Goal: Task Accomplishment & Management: Use online tool/utility

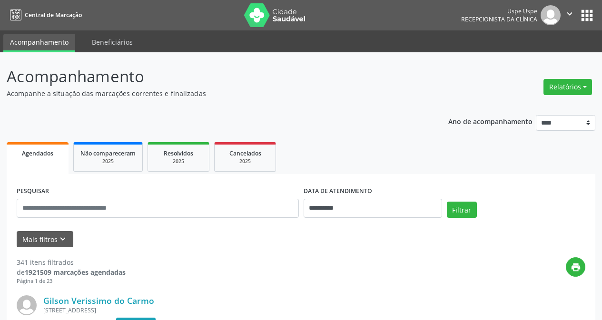
click at [574, 83] on button "Relatórios" at bounding box center [567, 87] width 49 height 16
click at [544, 104] on link "Agendamentos" at bounding box center [540, 107] width 102 height 13
select select "*"
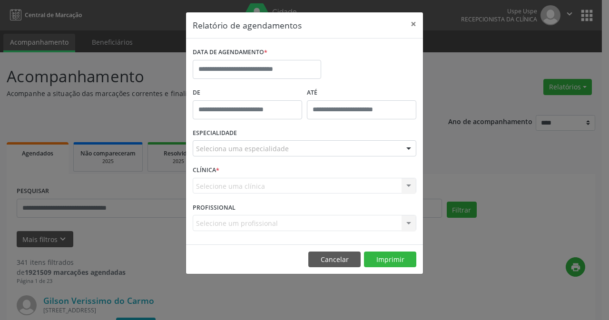
click at [263, 82] on div "DATA DE AGENDAMENTO *" at bounding box center [256, 65] width 133 height 40
click at [263, 75] on input "text" at bounding box center [257, 69] width 128 height 19
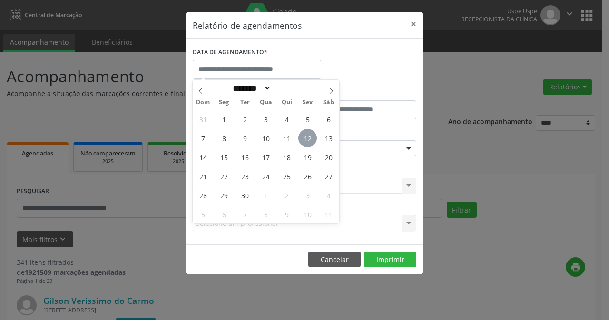
click at [315, 142] on span "12" at bounding box center [307, 138] width 19 height 19
type input "**********"
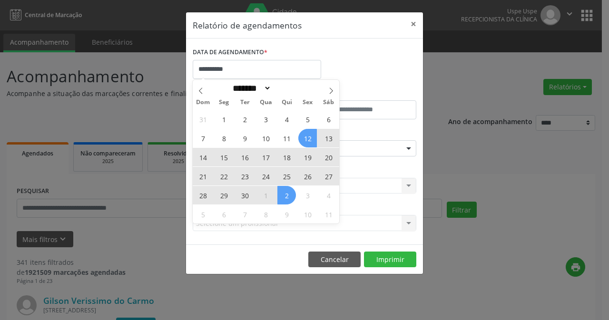
click at [291, 199] on span "2" at bounding box center [286, 195] width 19 height 19
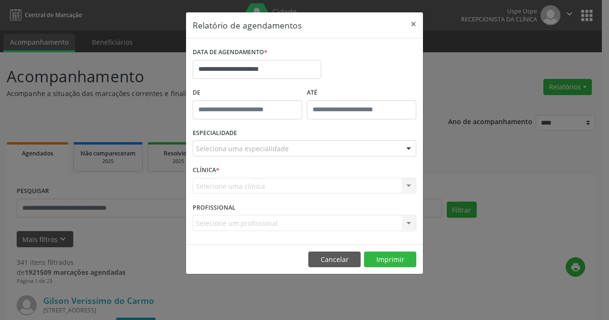
click at [272, 231] on div "PROFISSIONAL Selecione um profissional Nenhum resultado encontrado para: " " Nã…" at bounding box center [304, 218] width 228 height 37
click at [272, 223] on div "Selecione um profissional Nenhum resultado encontrado para: " " Não há nenhuma …" at bounding box center [305, 223] width 224 height 16
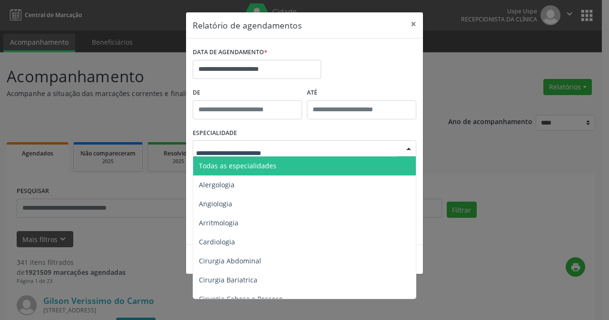
click at [270, 155] on div at bounding box center [305, 148] width 224 height 16
click at [266, 168] on span "Todas as especialidades" at bounding box center [238, 165] width 78 height 9
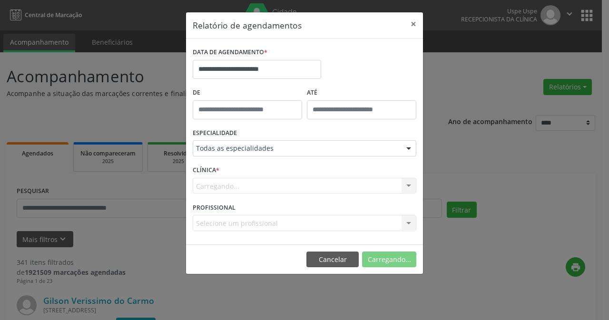
click at [253, 183] on div "Carregando... Nenhum resultado encontrado para: " " Não há nenhuma opção para s…" at bounding box center [305, 186] width 224 height 16
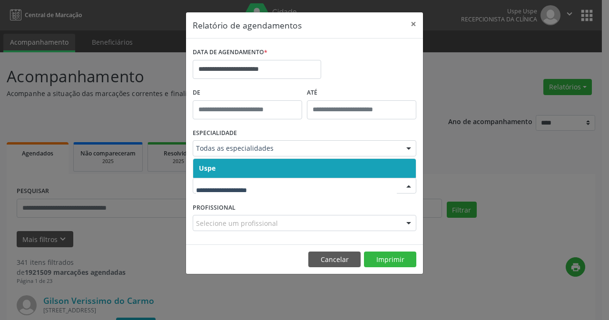
click at [251, 168] on span "Uspe" at bounding box center [304, 168] width 223 height 19
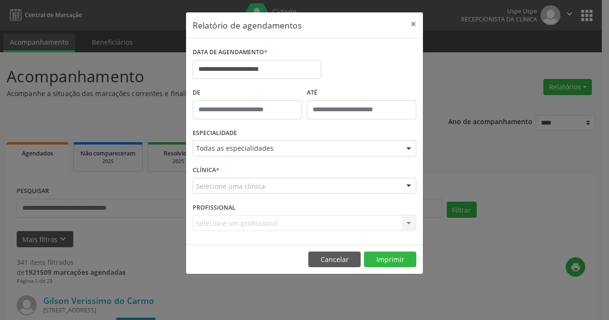
click at [196, 181] on input "text" at bounding box center [196, 190] width 0 height 19
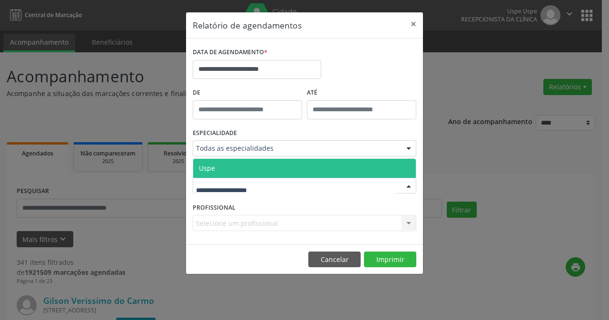
click at [249, 163] on span "Uspe" at bounding box center [304, 168] width 223 height 19
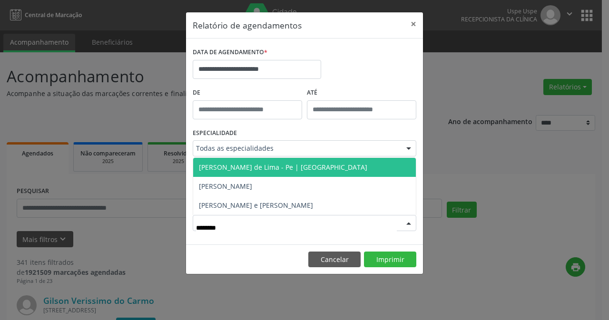
type input "*********"
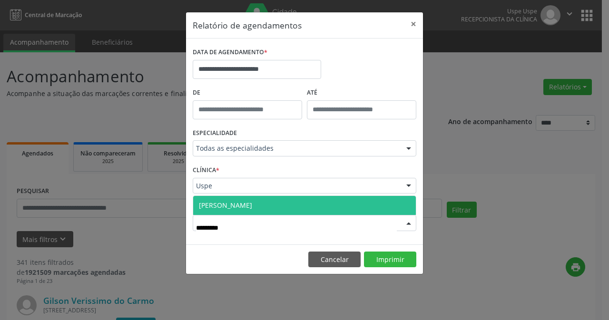
click at [252, 205] on span "[PERSON_NAME]" at bounding box center [225, 205] width 53 height 9
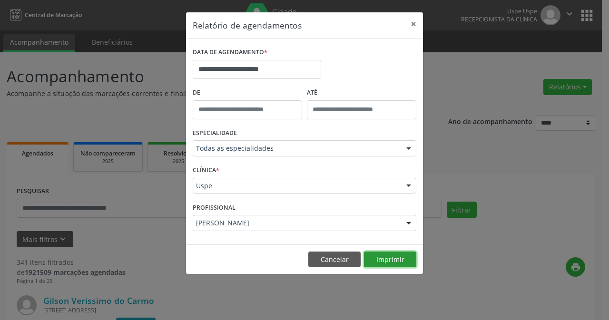
click at [373, 258] on button "Imprimir" at bounding box center [390, 260] width 52 height 16
